Goal: Task Accomplishment & Management: Manage account settings

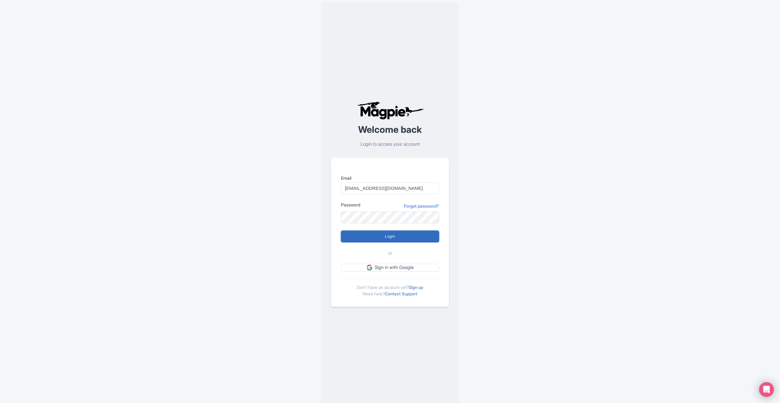
click at [372, 236] on input "Login" at bounding box center [390, 237] width 98 height 12
type input "Logging in..."
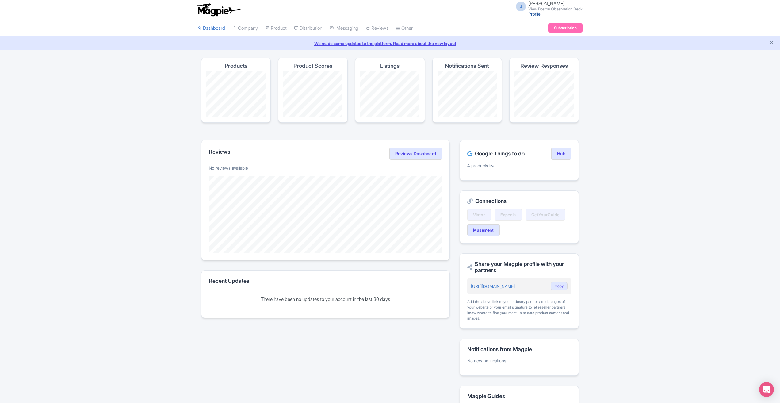
click at [529, 15] on link "Profile" at bounding box center [535, 13] width 12 height 5
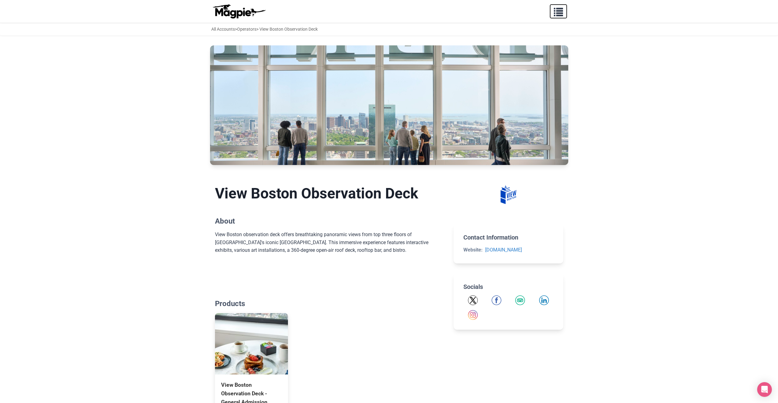
click at [563, 11] on span "button" at bounding box center [558, 10] width 9 height 9
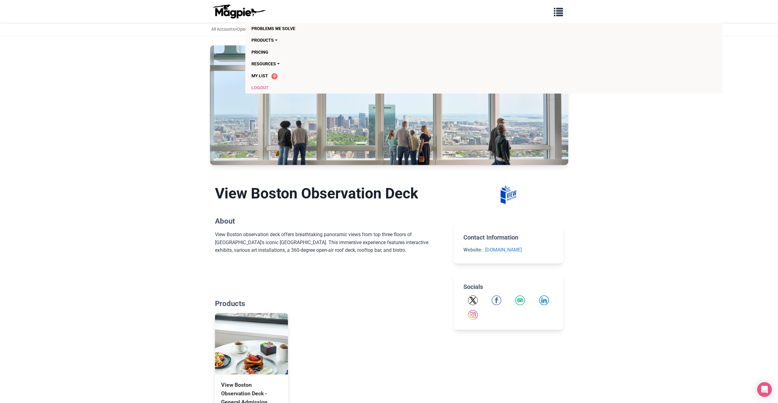
click at [257, 89] on link "Logout" at bounding box center [449, 88] width 395 height 12
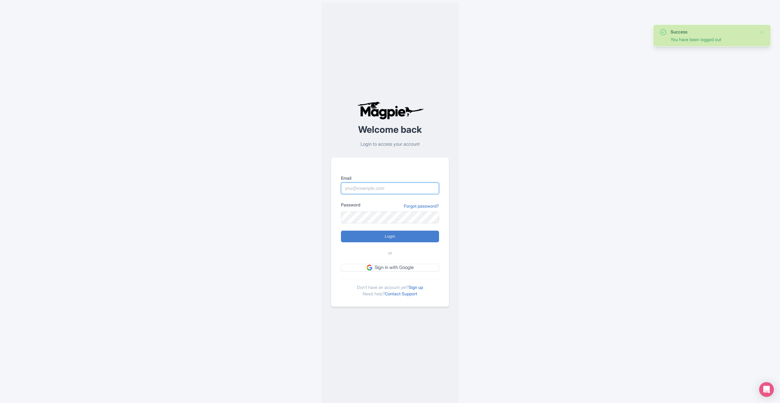
type input "[EMAIL_ADDRESS][DOMAIN_NAME]"
